Goal: Information Seeking & Learning: Learn about a topic

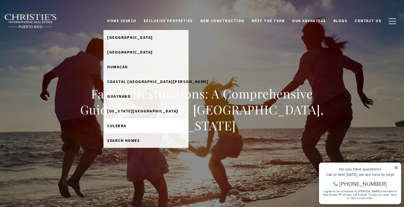
click at [126, 125] on span "Culebra" at bounding box center [116, 125] width 19 height 5
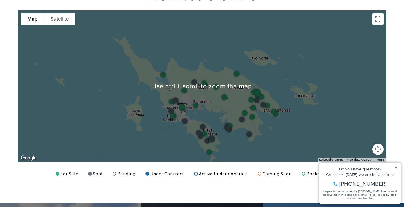
scroll to position [730, 0]
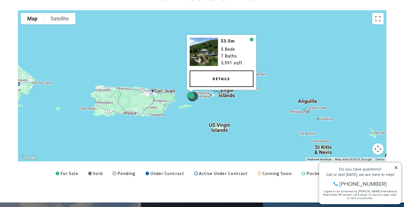
click at [189, 94] on div at bounding box center [190, 95] width 7 height 7
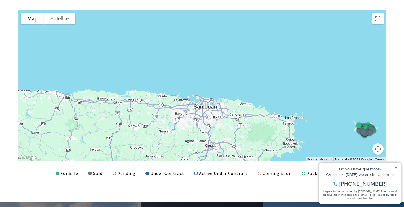
drag, startPoint x: 167, startPoint y: 96, endPoint x: 256, endPoint y: 66, distance: 94.5
click at [256, 66] on div at bounding box center [202, 85] width 369 height 151
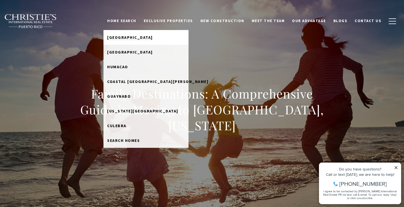
click at [136, 36] on span "[GEOGRAPHIC_DATA]" at bounding box center [130, 37] width 46 height 5
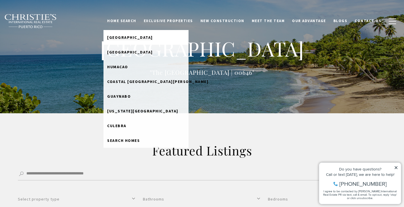
click at [134, 36] on span "[GEOGRAPHIC_DATA]" at bounding box center [130, 37] width 46 height 5
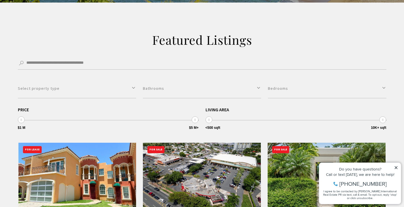
scroll to position [112, 0]
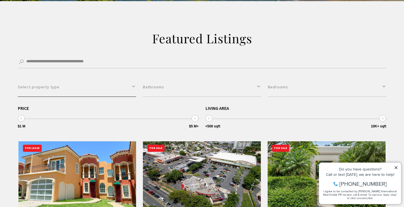
click at [132, 84] on button "Select property type" at bounding box center [77, 87] width 118 height 20
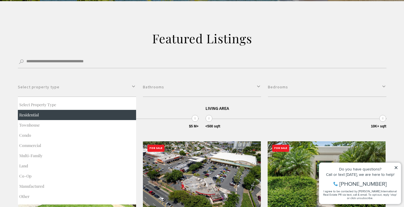
click at [54, 117] on button "Residential" at bounding box center [77, 115] width 118 height 10
select select "**********"
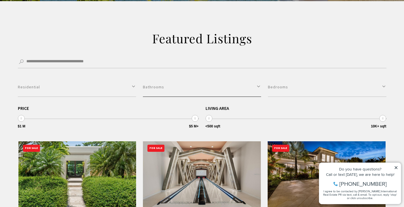
click at [259, 87] on button "Bathrooms" at bounding box center [202, 87] width 118 height 20
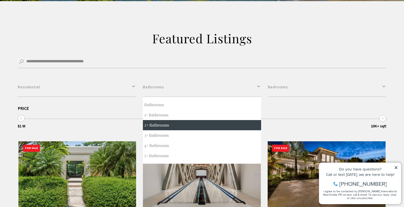
click at [192, 128] on button "2+ Bathrooms" at bounding box center [202, 125] width 118 height 10
select select "*"
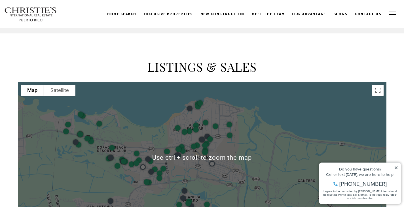
scroll to position [658, 0]
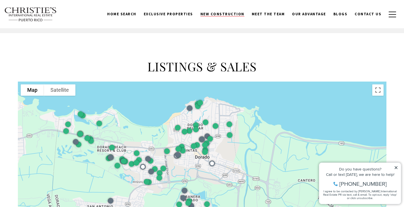
click at [236, 12] on span "New Construction" at bounding box center [223, 14] width 44 height 5
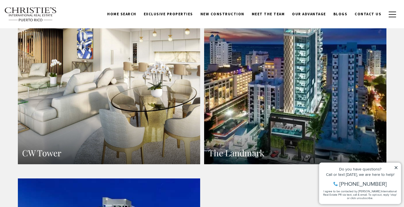
scroll to position [646, 0]
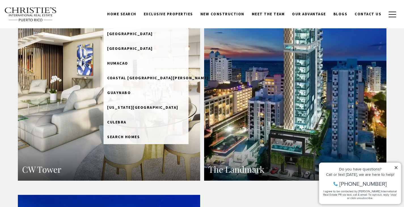
drag, startPoint x: 239, startPoint y: 121, endPoint x: 128, endPoint y: 15, distance: 153.5
click at [128, 15] on link "Home Search" at bounding box center [122, 14] width 37 height 11
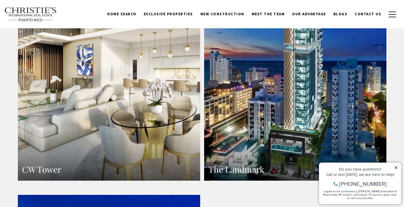
click at [128, 15] on link "Home Search" at bounding box center [122, 14] width 37 height 11
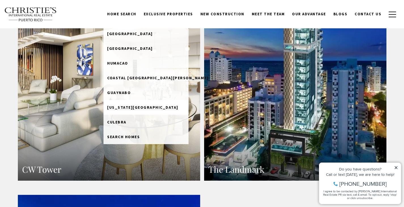
click at [130, 109] on span "[US_STATE][GEOGRAPHIC_DATA]" at bounding box center [142, 107] width 71 height 5
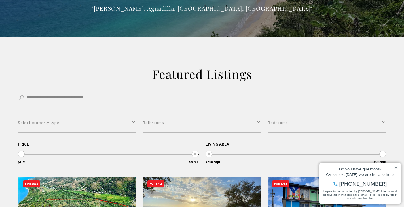
scroll to position [79, 0]
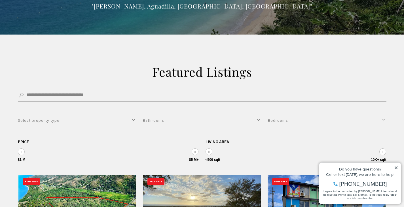
click at [123, 121] on button "Select property type" at bounding box center [77, 121] width 118 height 20
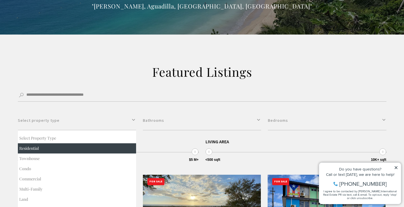
click at [78, 145] on button "Residential" at bounding box center [77, 149] width 118 height 10
select select "**********"
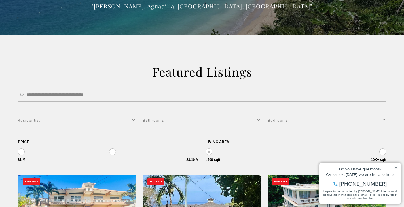
type input "**********"
drag, startPoint x: 195, startPoint y: 153, endPoint x: 108, endPoint y: 148, distance: 86.9
click at [108, 148] on span "$1 M $5 M+ $1 M $3 M $1 M — $3 M" at bounding box center [108, 146] width 181 height 13
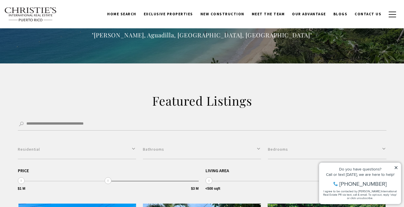
scroll to position [50, 0]
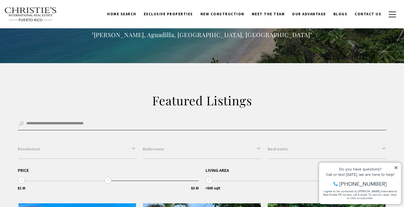
click at [148, 121] on input "Search by Address, City, or Neighborhood" at bounding box center [202, 124] width 369 height 13
click button "Filter" at bounding box center [0, 0] width 0 height 0
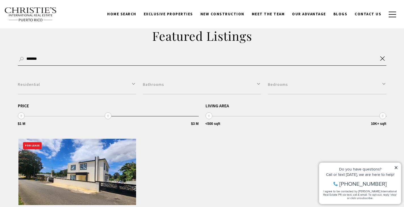
scroll to position [114, 0]
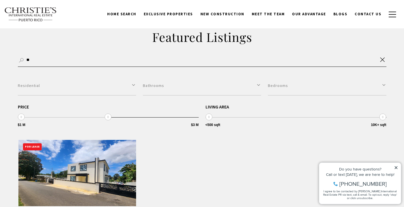
type input "*"
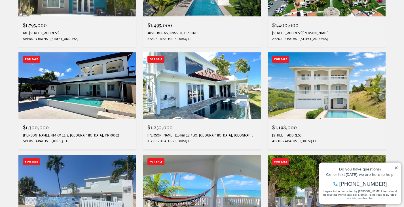
scroll to position [407, 0]
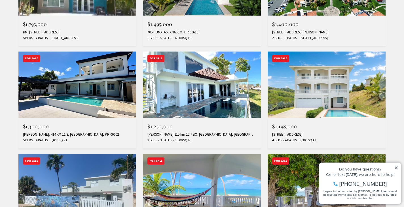
click at [190, 85] on img at bounding box center [202, 85] width 118 height 66
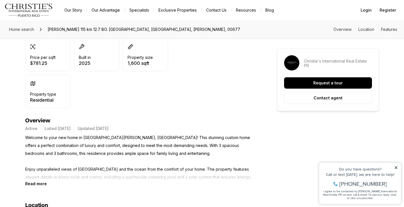
scroll to position [186, 0]
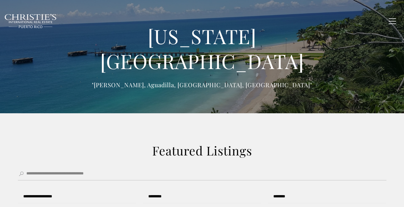
select select "**********"
type input "**********"
type input "*********"
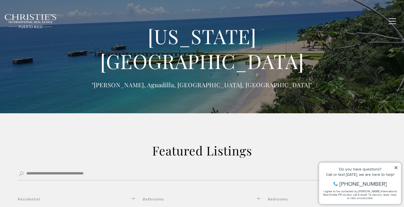
type input "*******"
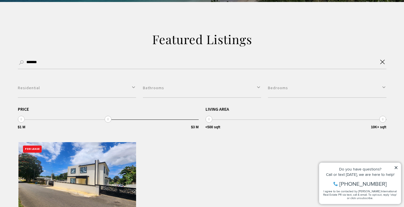
scroll to position [114, 0]
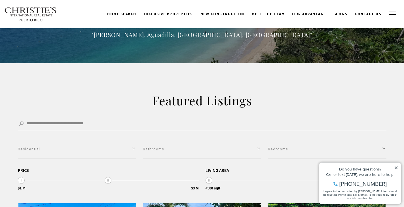
type input "**********"
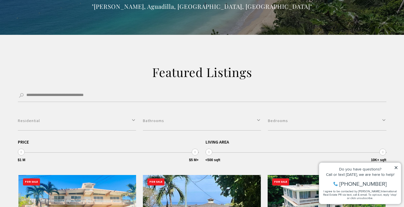
scroll to position [79, 0]
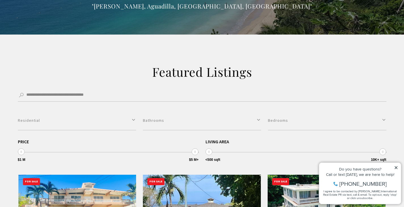
select select "Single select"
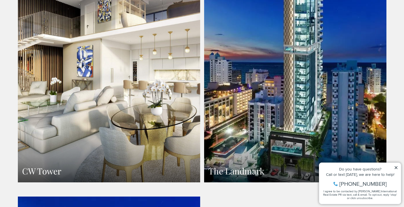
scroll to position [646, 0]
